Goal: Task Accomplishment & Management: Manage account settings

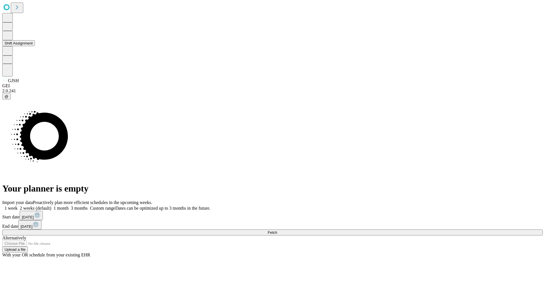
click at [35, 46] on button "Shift Assignment" at bounding box center [18, 43] width 33 height 6
